Goal: Information Seeking & Learning: Learn about a topic

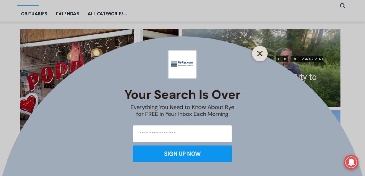
click at [260, 51] on icon "Close" at bounding box center [260, 53] width 6 height 6
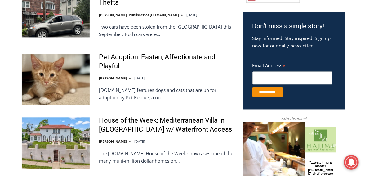
scroll to position [454, 0]
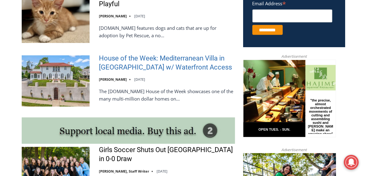
click at [167, 54] on link "House of the Week: Mediterranean Villa in [GEOGRAPHIC_DATA] w/ Waterfront Access" at bounding box center [167, 63] width 136 height 18
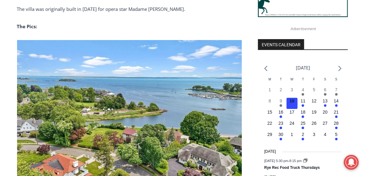
scroll to position [669, 0]
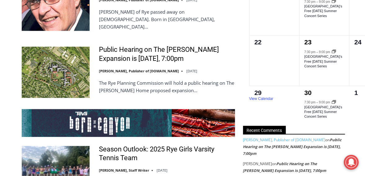
scroll to position [1135, 0]
